Goal: Find specific page/section: Find specific page/section

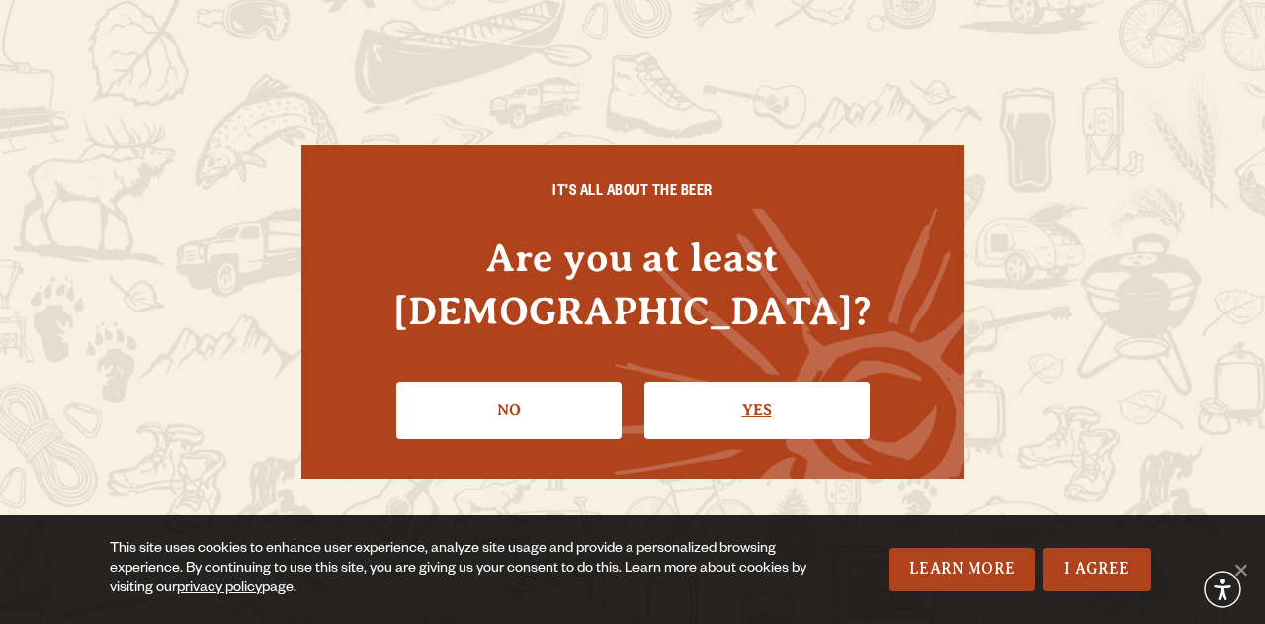
click at [750, 388] on link "Yes" at bounding box center [756, 410] width 225 height 57
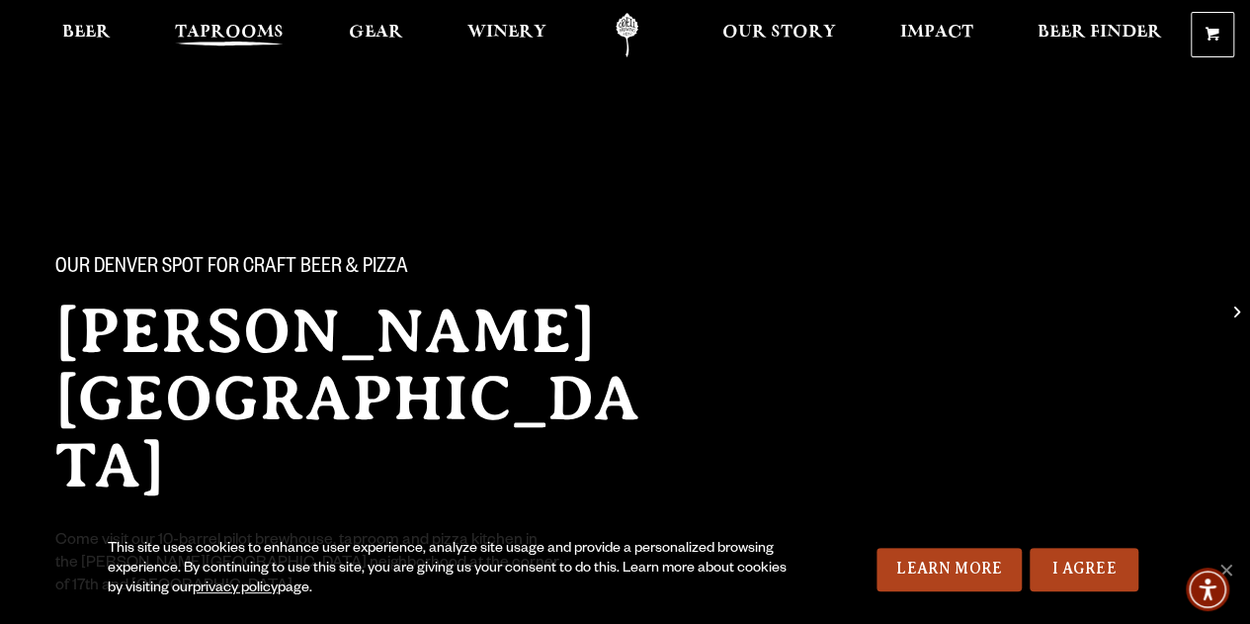
click at [238, 38] on span "Taprooms" at bounding box center [229, 33] width 109 height 16
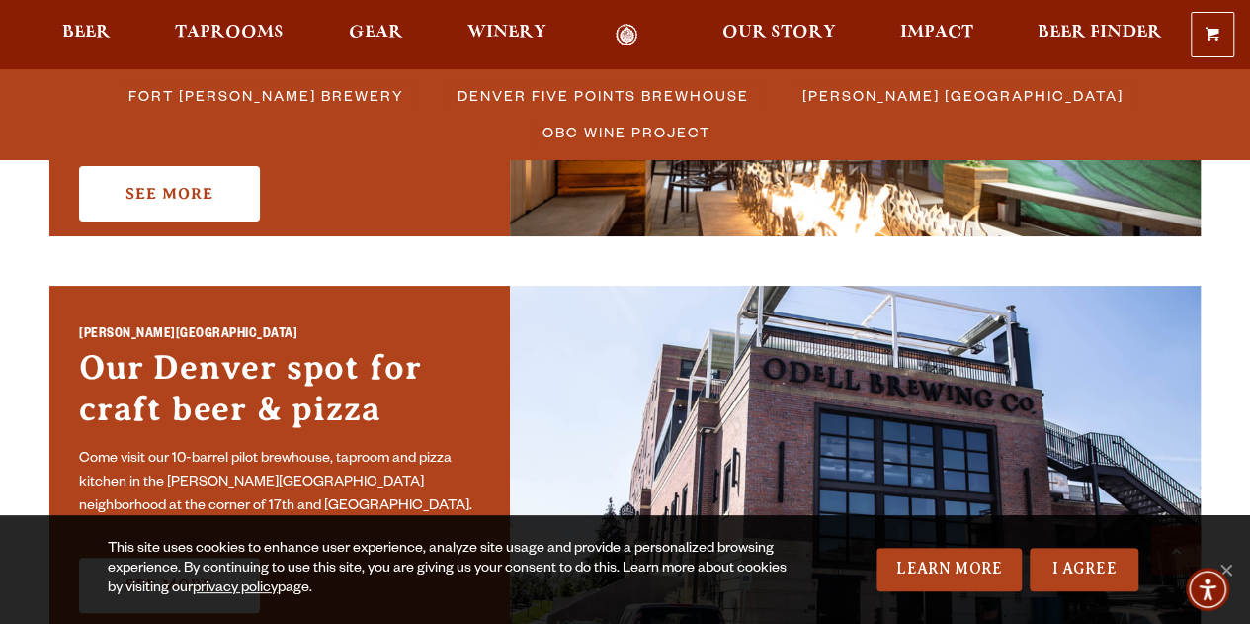
scroll to position [1483, 0]
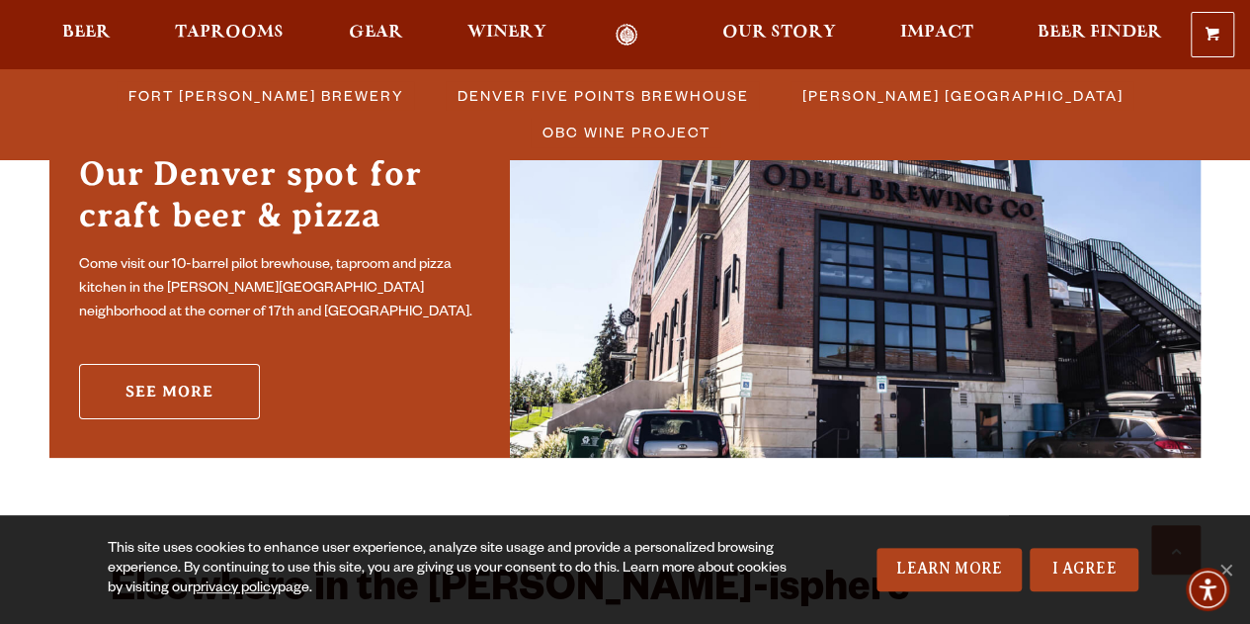
click at [245, 387] on link "See More" at bounding box center [169, 391] width 181 height 55
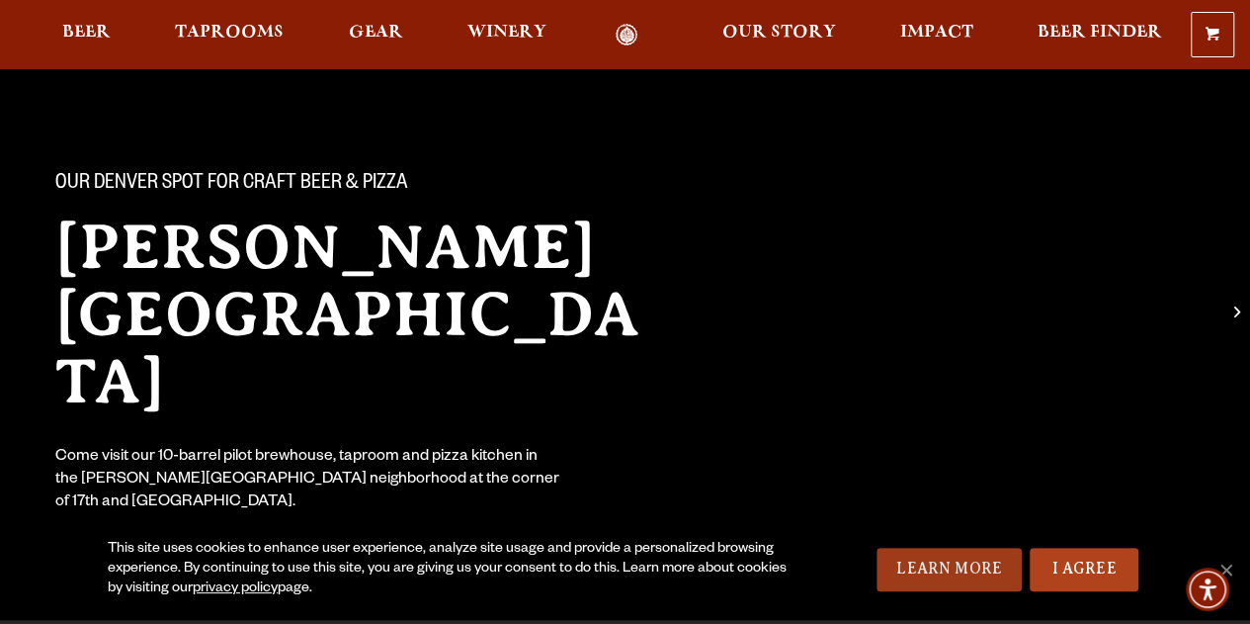
scroll to position [297, 0]
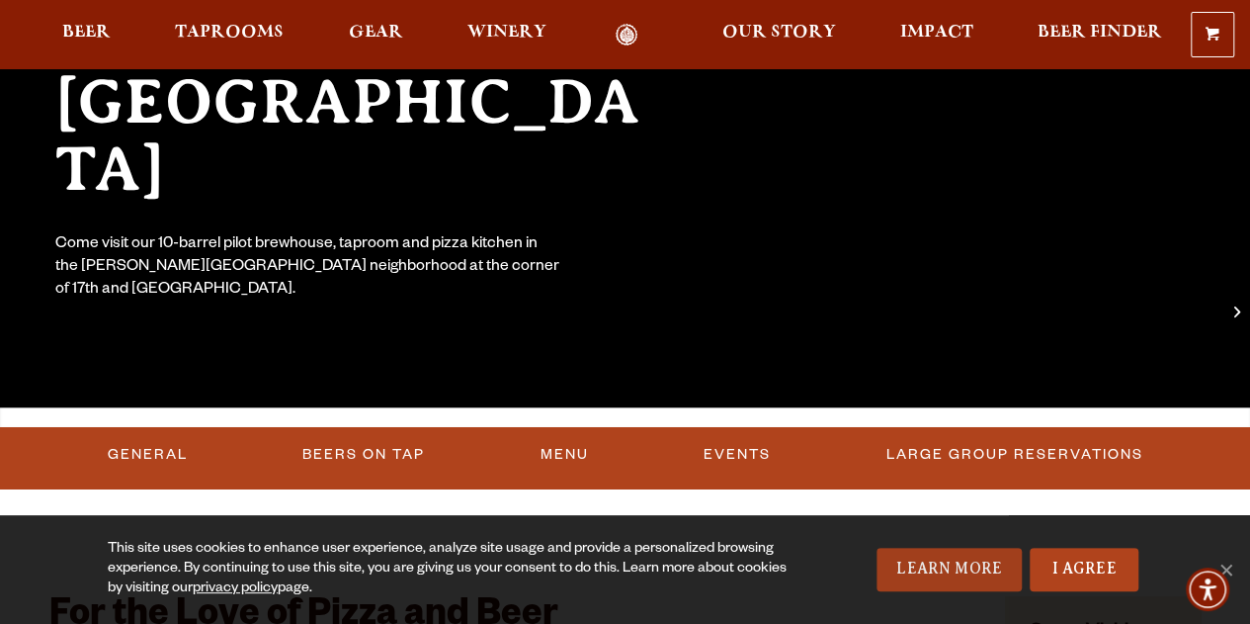
click at [965, 571] on link "Learn More" at bounding box center [949, 569] width 145 height 43
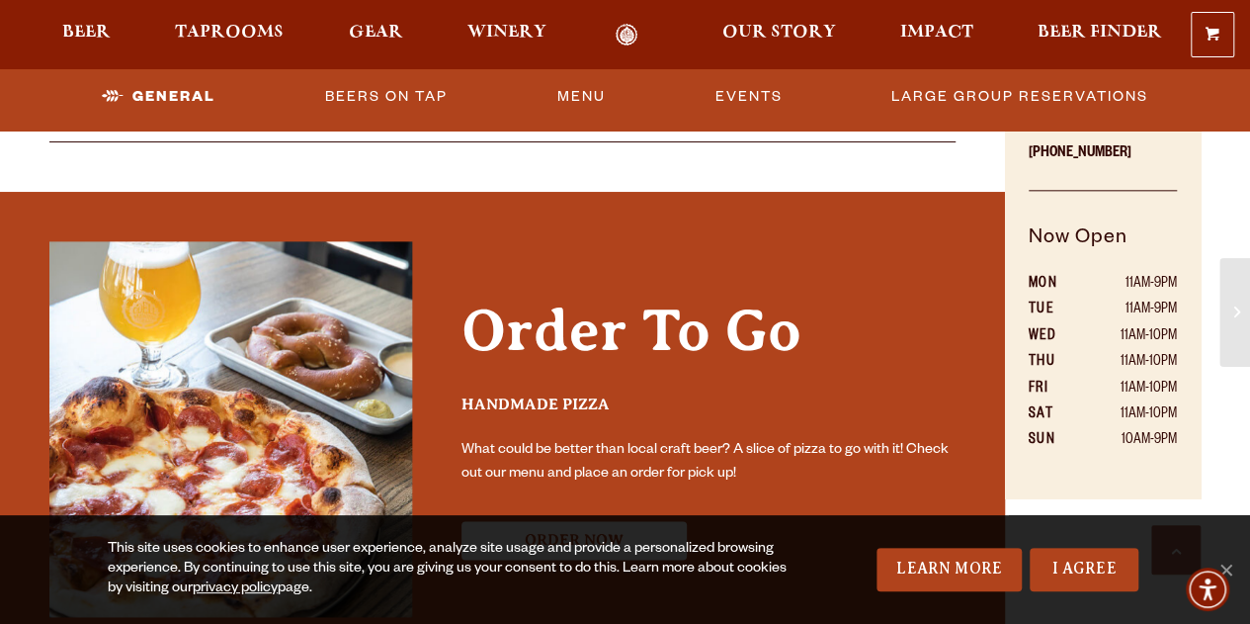
scroll to position [1087, 0]
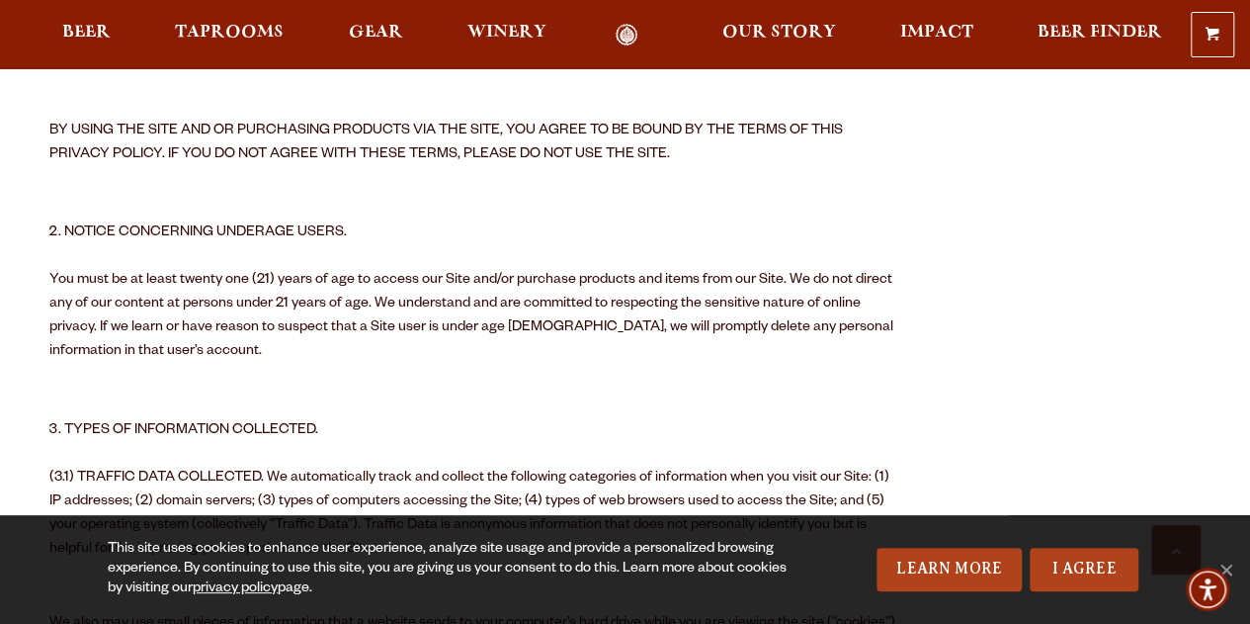
scroll to position [1186, 0]
